Goal: Check status: Check status

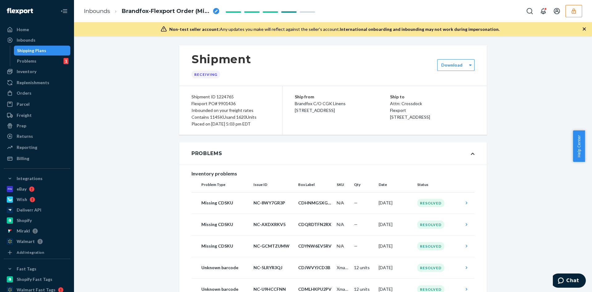
click at [217, 94] on div "Shipment ID 1224765" at bounding box center [230, 96] width 78 height 7
copy div "1224765"
click at [230, 158] on div "Problems" at bounding box center [333, 153] width 308 height 22
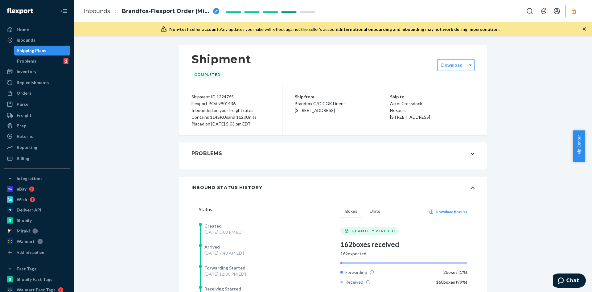
click at [276, 162] on div "Problems" at bounding box center [333, 153] width 308 height 22
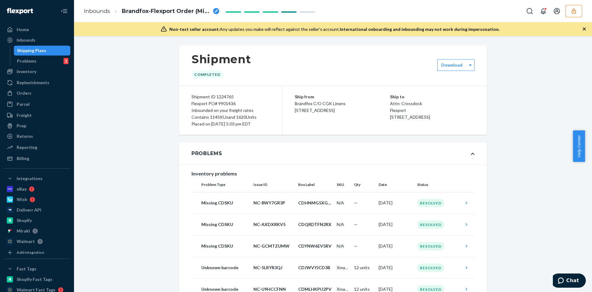
click at [276, 162] on div "Problems" at bounding box center [333, 153] width 308 height 22
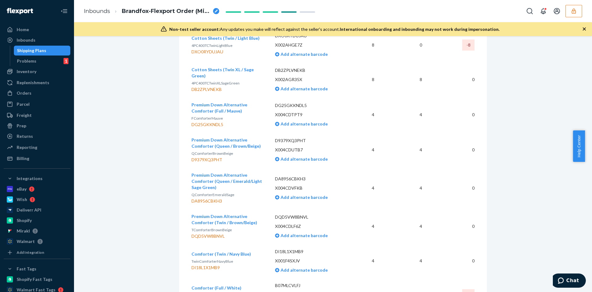
scroll to position [2835, 0]
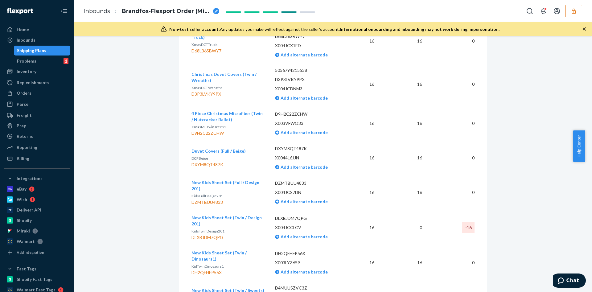
click at [217, 234] on div "DLXBJDM7QPG" at bounding box center [228, 237] width 74 height 6
copy div "DLXBJDM7QPG"
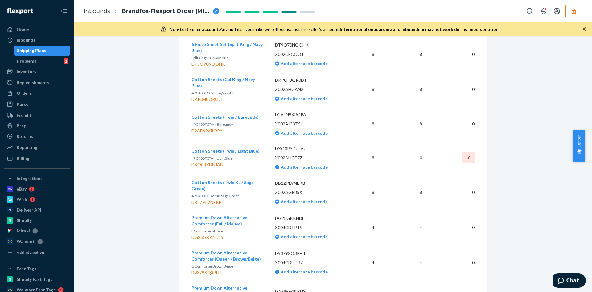
scroll to position [4913, 0]
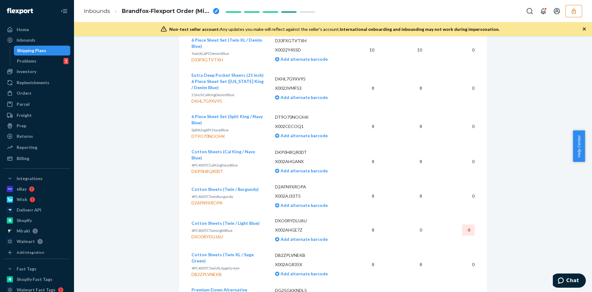
click at [201, 227] on p "4PC400TCTwinLightBlue" at bounding box center [225, 230] width 68 height 6
click at [199, 234] on div "DXO0RYDUJAU" at bounding box center [225, 237] width 68 height 6
copy div "DXO0RYDUJAU"
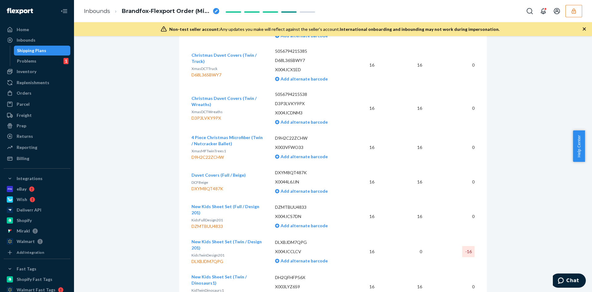
scroll to position [2786, 0]
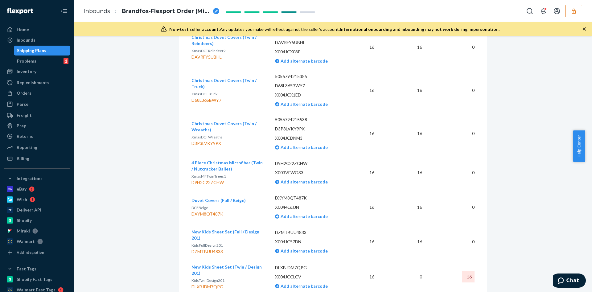
click at [213, 284] on div "DLXBJDM7QPG" at bounding box center [228, 287] width 74 height 6
copy div "DLXBJDM7QPG"
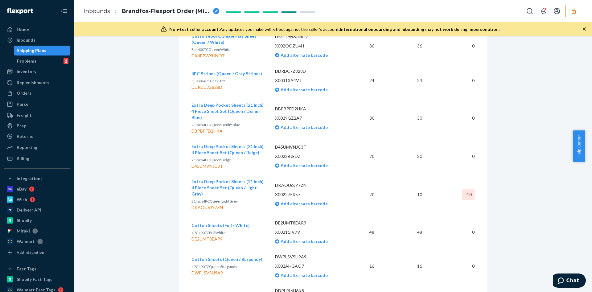
scroll to position [1260, 0]
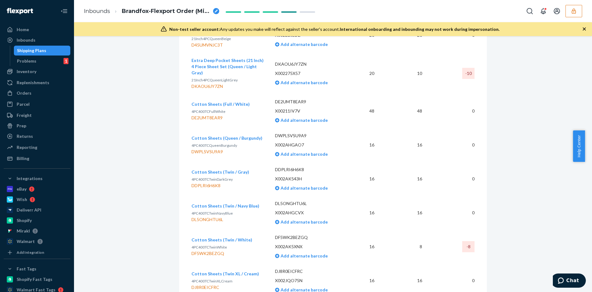
click at [215, 250] on div "DF5WK2BEZGQ" at bounding box center [221, 253] width 61 height 6
copy div "DF5WK2BEZGQ"
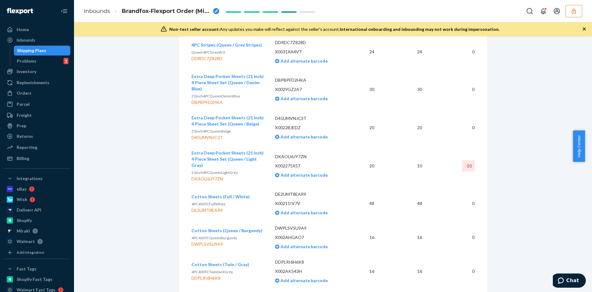
click at [208, 176] on div "DKAOU6JY7ZN" at bounding box center [228, 179] width 74 height 6
copy div "DKAOU6JY7ZN"
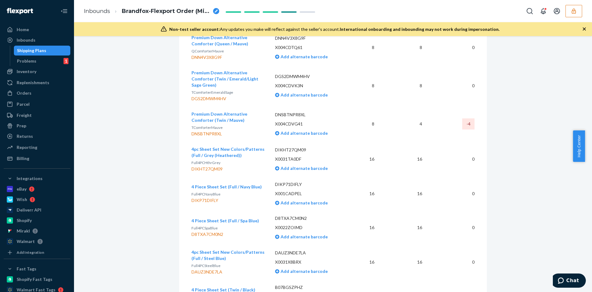
scroll to position [1861, 0]
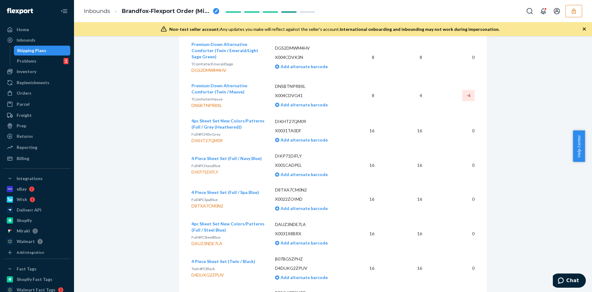
click at [197, 102] on div "DNSBTNPR8XL" at bounding box center [228, 105] width 74 height 6
drag, startPoint x: 197, startPoint y: 70, endPoint x: 219, endPoint y: 72, distance: 21.7
click at [219, 102] on div "DNSBTNPR8XL" at bounding box center [228, 105] width 74 height 6
copy div "DNSBTNPR8XL"
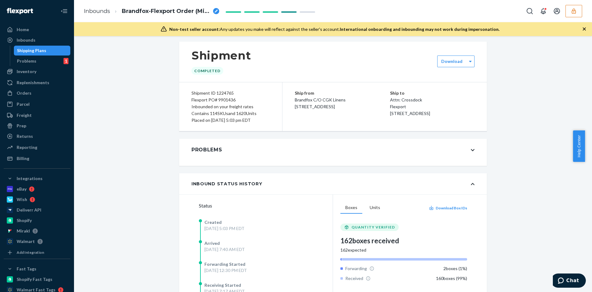
scroll to position [0, 0]
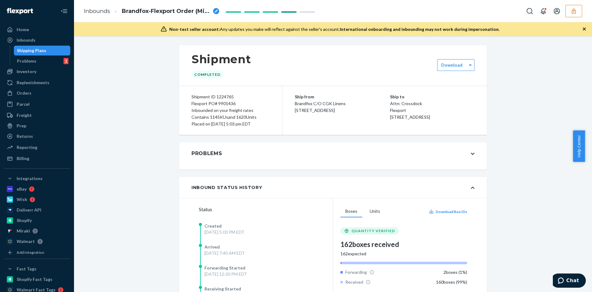
click at [572, 10] on icon "button" at bounding box center [573, 10] width 4 height 5
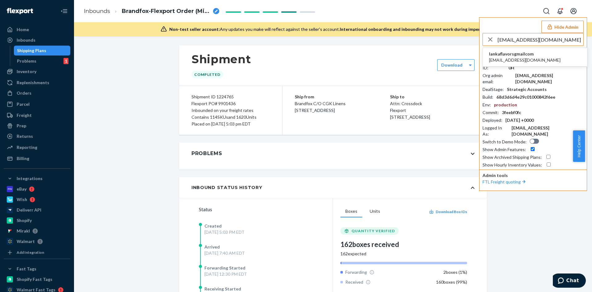
type input "[EMAIL_ADDRESS][DOMAIN_NAME]"
click at [512, 59] on span "[EMAIL_ADDRESS][DOMAIN_NAME]" at bounding box center [525, 60] width 72 height 6
